Goal: Navigation & Orientation: Go to known website

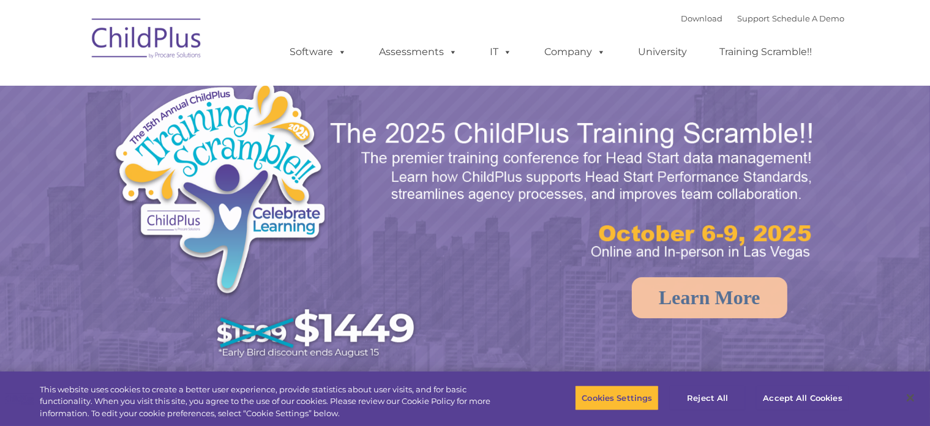
select select "MEDIUM"
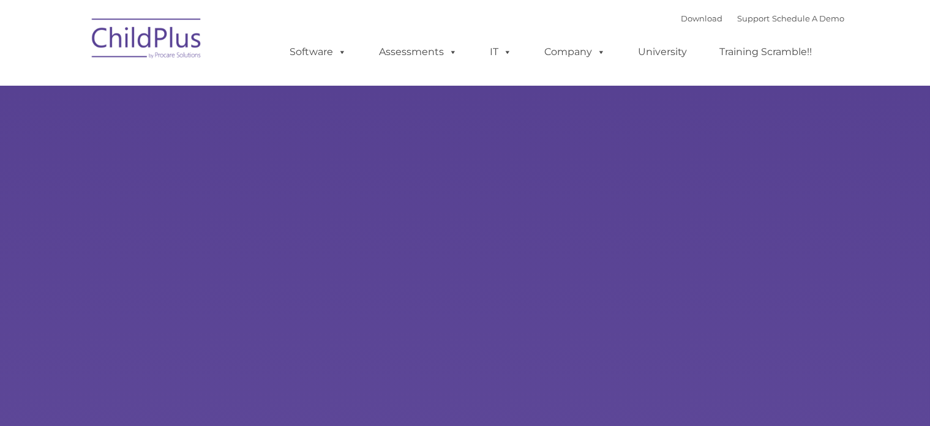
type input ""
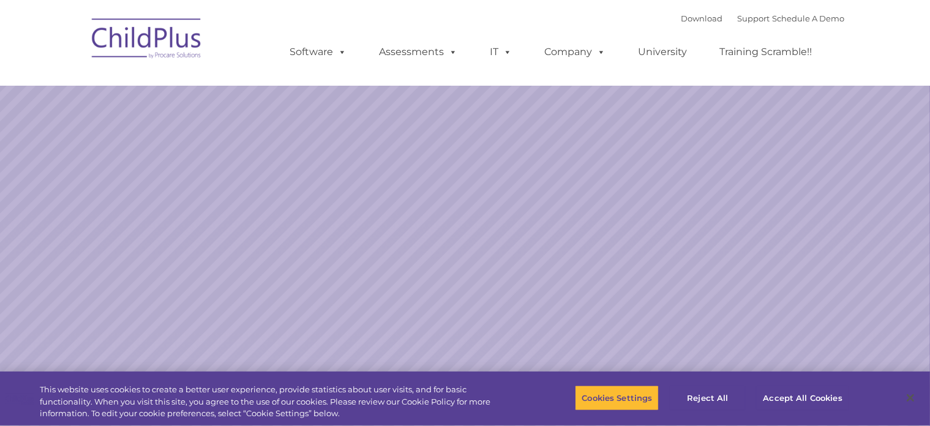
select select "MEDIUM"
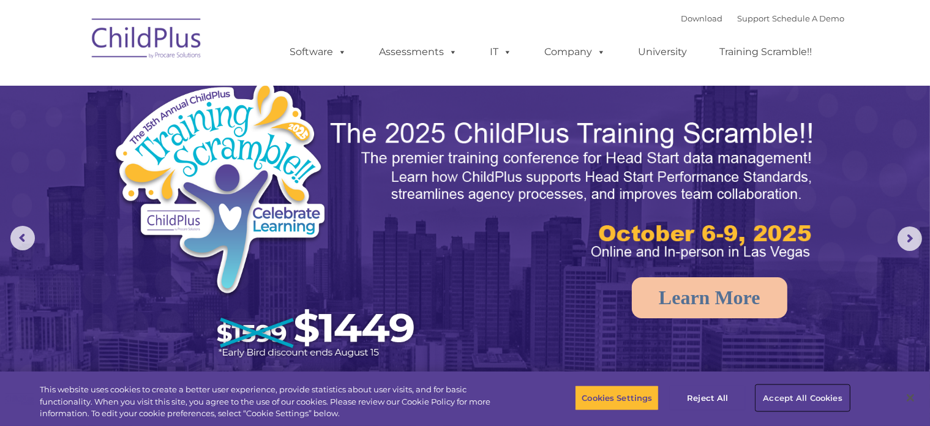
click at [797, 400] on button "Accept All Cookies" at bounding box center [802, 398] width 92 height 26
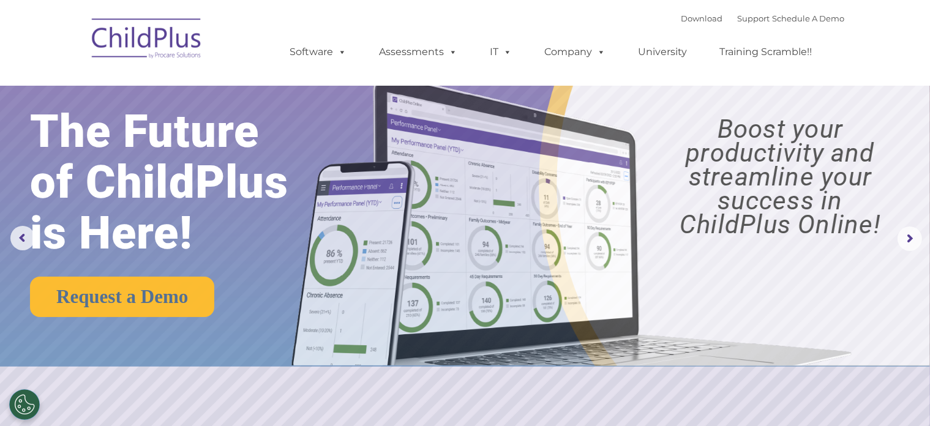
click at [797, 400] on rs-slide "Request a Demo The Future of ChildPlus is Here! Boost your productivity and str…" at bounding box center [465, 238] width 930 height 477
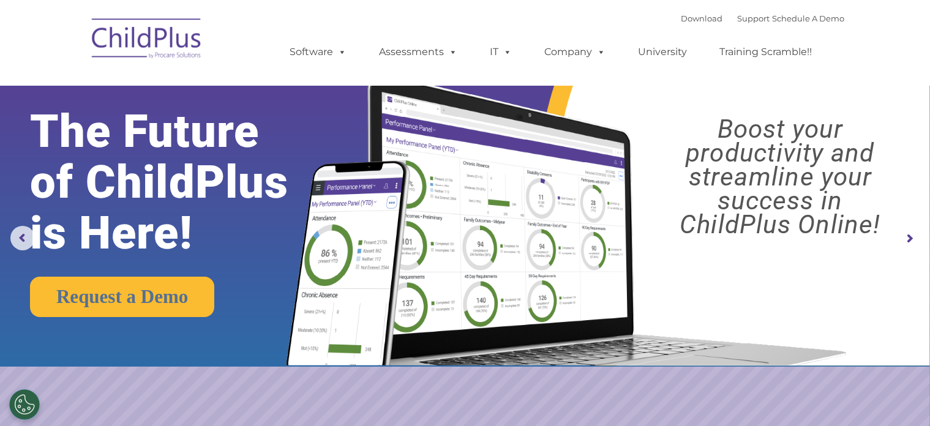
click at [171, 4] on nav "Download Support | Schedule A Demo  MENU MENU Software ChildPlus: The original…" at bounding box center [465, 43] width 930 height 86
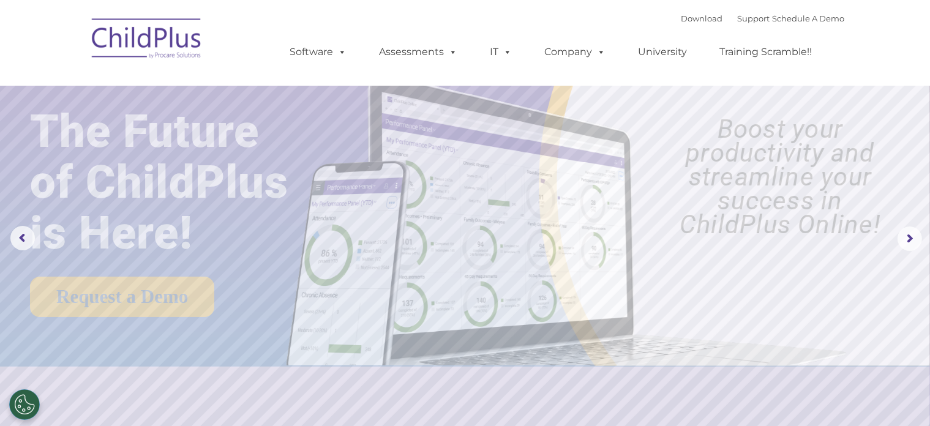
click at [171, 30] on img at bounding box center [147, 40] width 122 height 61
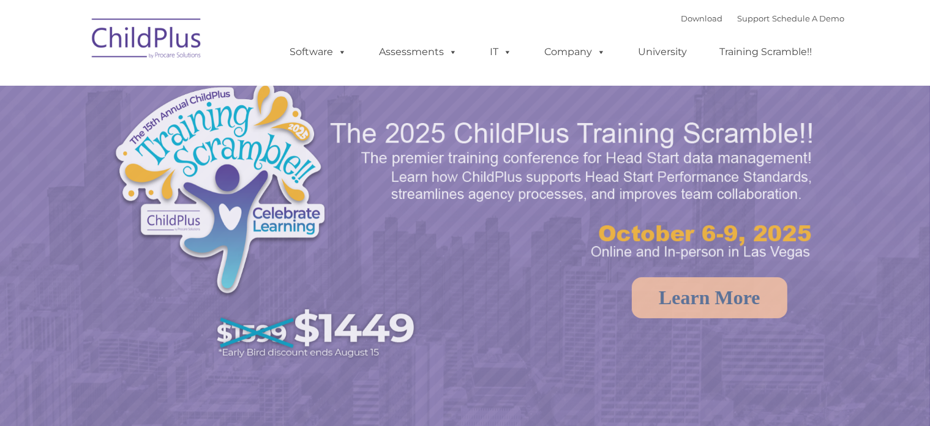
select select "MEDIUM"
